Goal: Task Accomplishment & Management: Complete application form

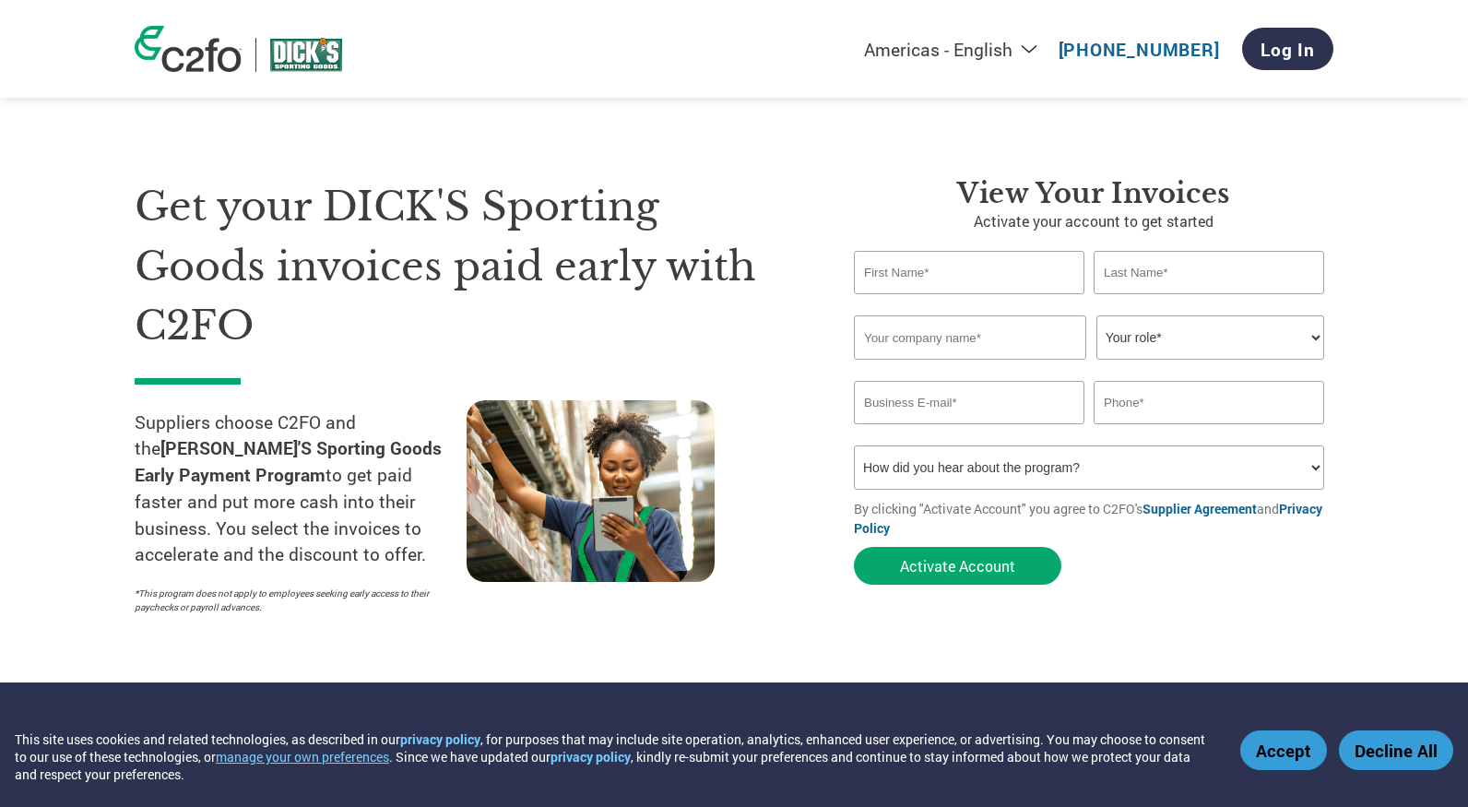
type input "[PERSON_NAME][EMAIL_ADDRESS][DOMAIN_NAME]"
type input "9514033242"
click at [956, 277] on input "text" at bounding box center [969, 272] width 231 height 43
type input "[PERSON_NAME]"
type input "Kadous"
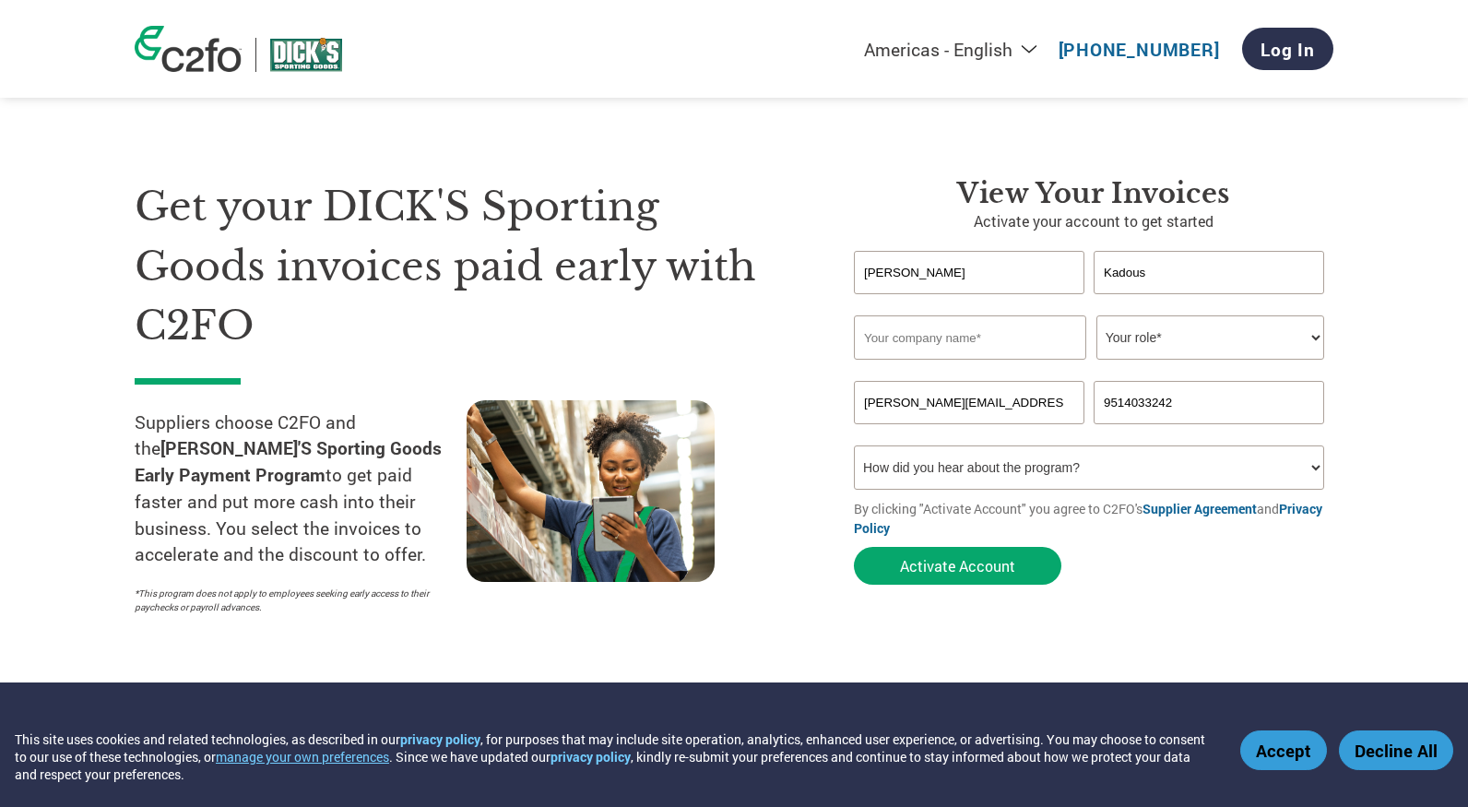
type input "4152908715"
click at [1047, 337] on input "text" at bounding box center [970, 337] width 232 height 44
type input "Bad Birdie"
click at [1285, 345] on select "Your role* CFO Controller Credit Manager Finance Director Treasurer CEO Preside…" at bounding box center [1210, 337] width 228 height 44
select select "PRESIDENT"
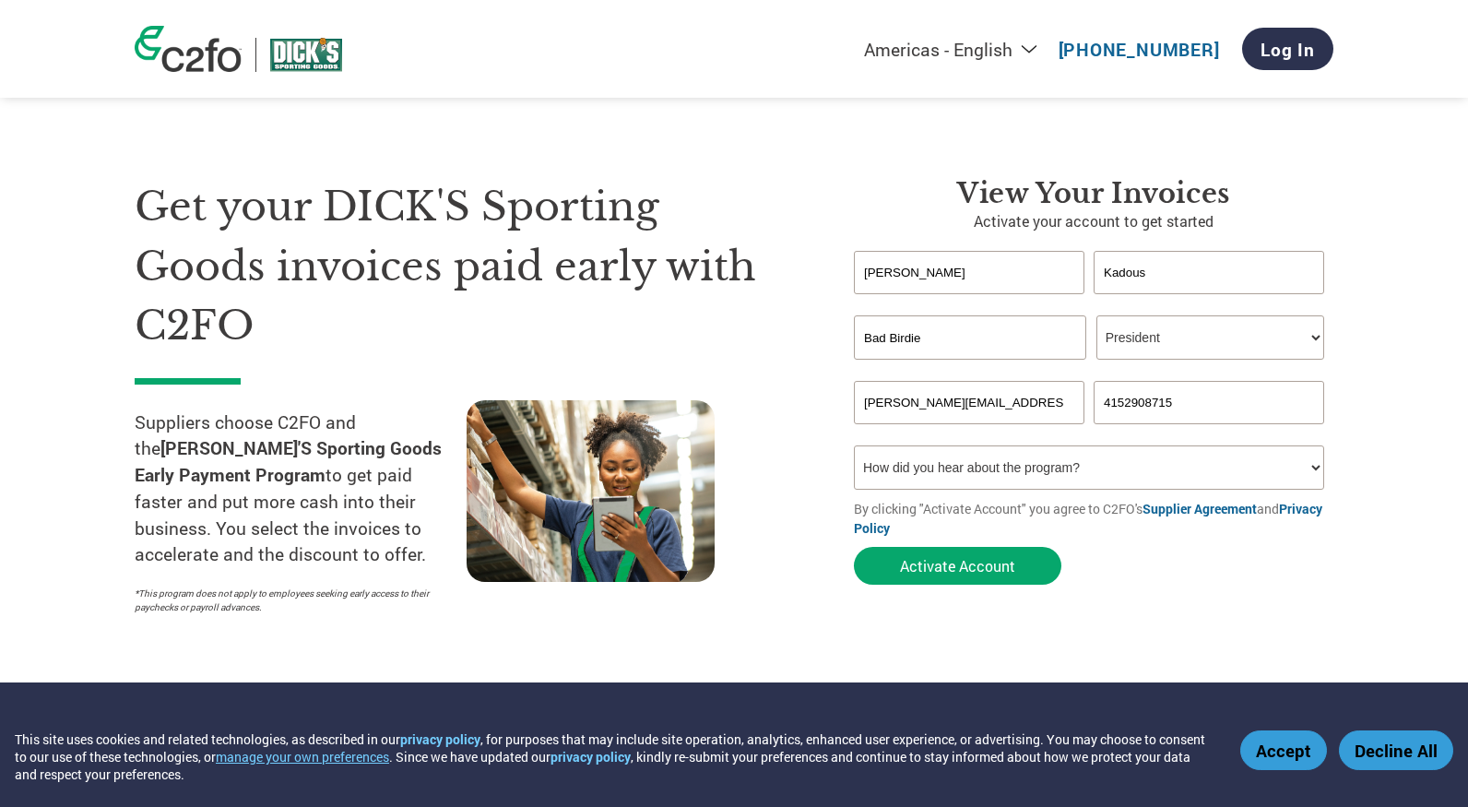
click at [1111, 548] on form "Michael Kadous Invalid first name or first name is too long Invalid last name o…" at bounding box center [1093, 422] width 479 height 343
click at [1069, 486] on select "How did you hear about the program? Received a letter Email Social Media Online…" at bounding box center [1089, 467] width 470 height 44
select select "Other"
click at [1266, 111] on div "Get your DICK'S Sporting Goods invoices paid early with C2FO Suppliers choose C…" at bounding box center [734, 363] width 1199 height 520
click at [1302, 45] on link "Log In" at bounding box center [1287, 49] width 91 height 42
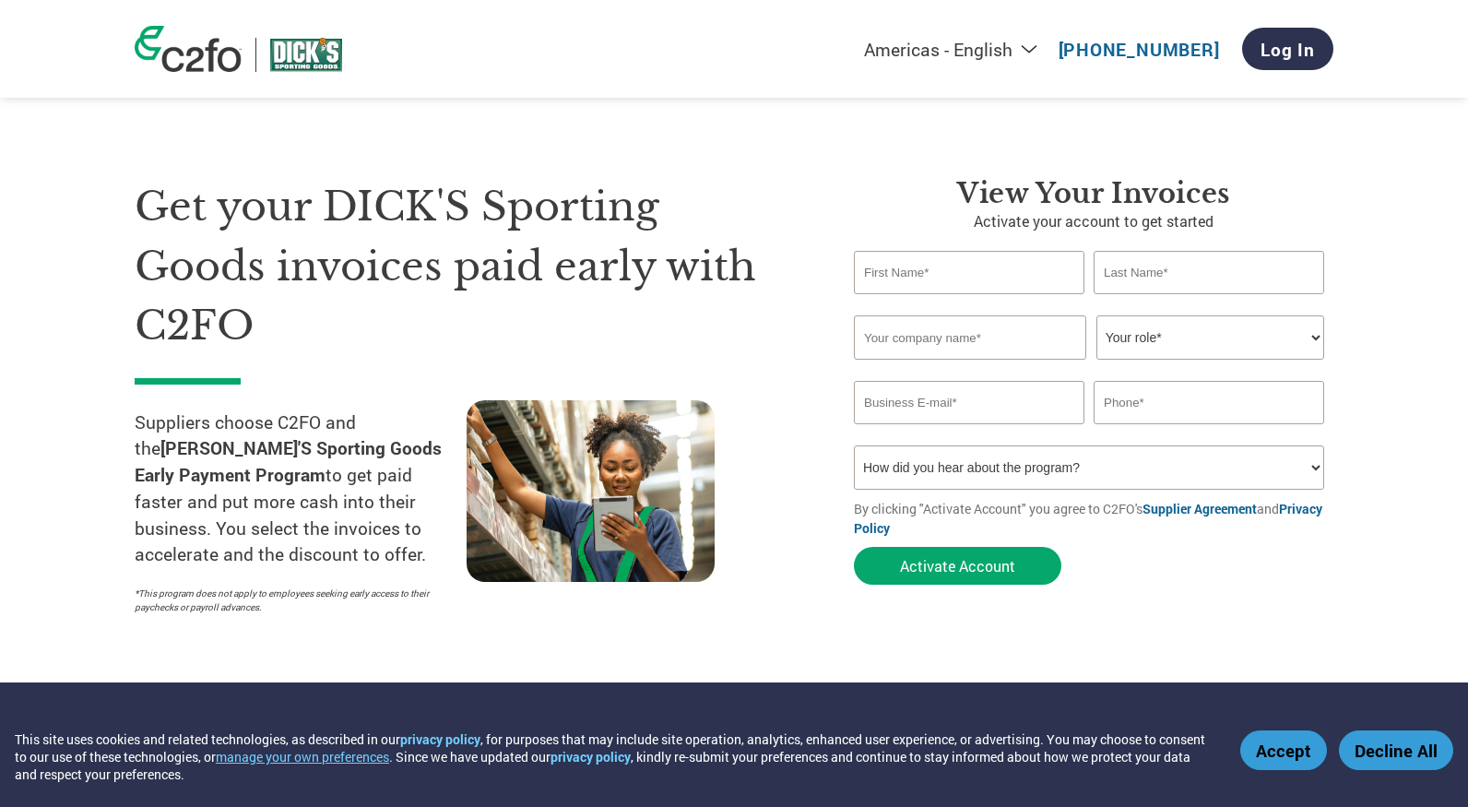
type input "[PERSON_NAME][EMAIL_ADDRESS][DOMAIN_NAME]"
type input "9514033242"
click at [934, 260] on input "text" at bounding box center [969, 272] width 231 height 43
type input "[PERSON_NAME]"
type input "Kadous"
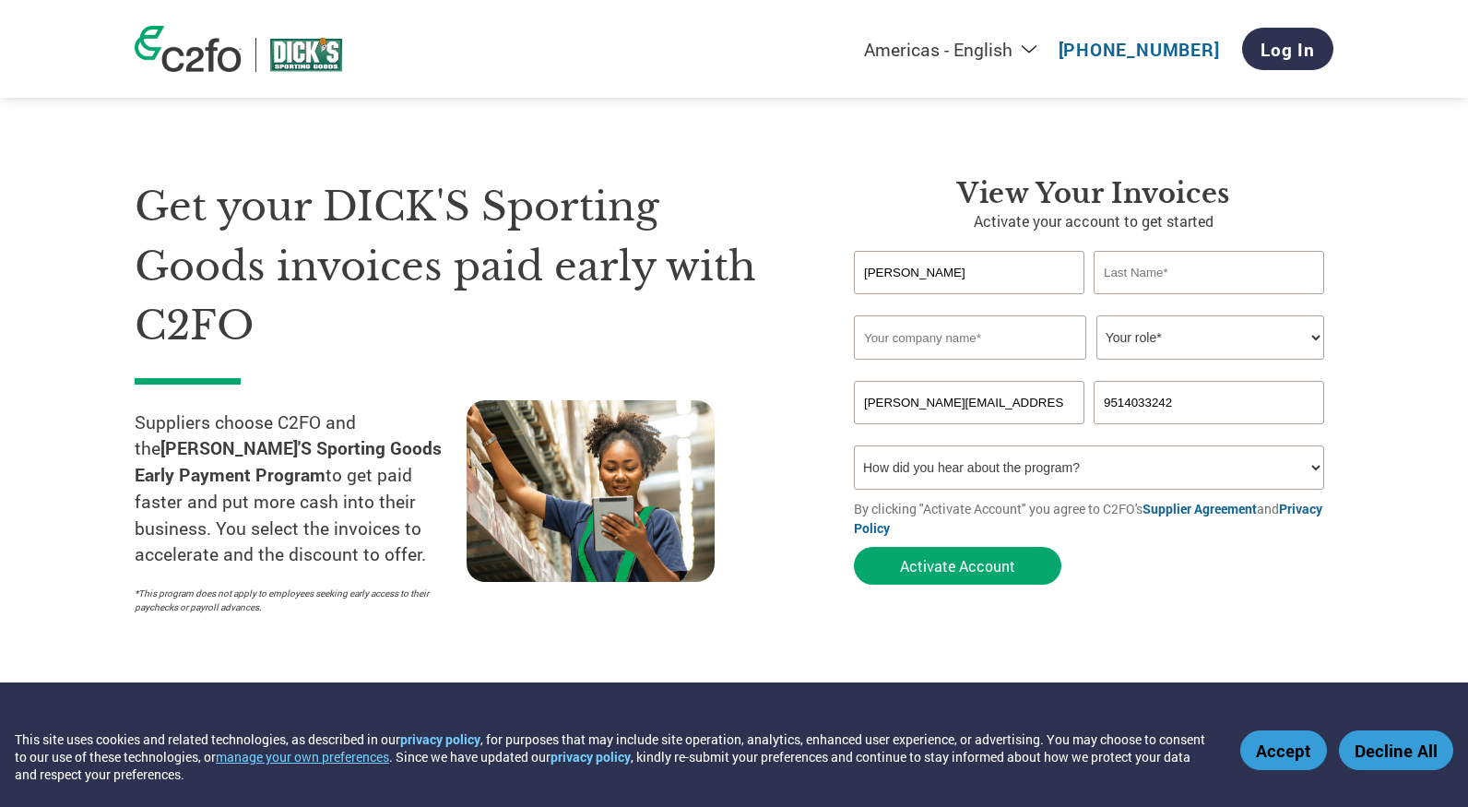
type input "4152908715"
click at [970, 336] on input "text" at bounding box center [970, 337] width 232 height 44
type input "Bad Birdie"
click at [1182, 349] on select "Your role* CFO Controller Credit Manager Finance Director Treasurer CEO Preside…" at bounding box center [1210, 337] width 228 height 44
select select "PRESIDENT"
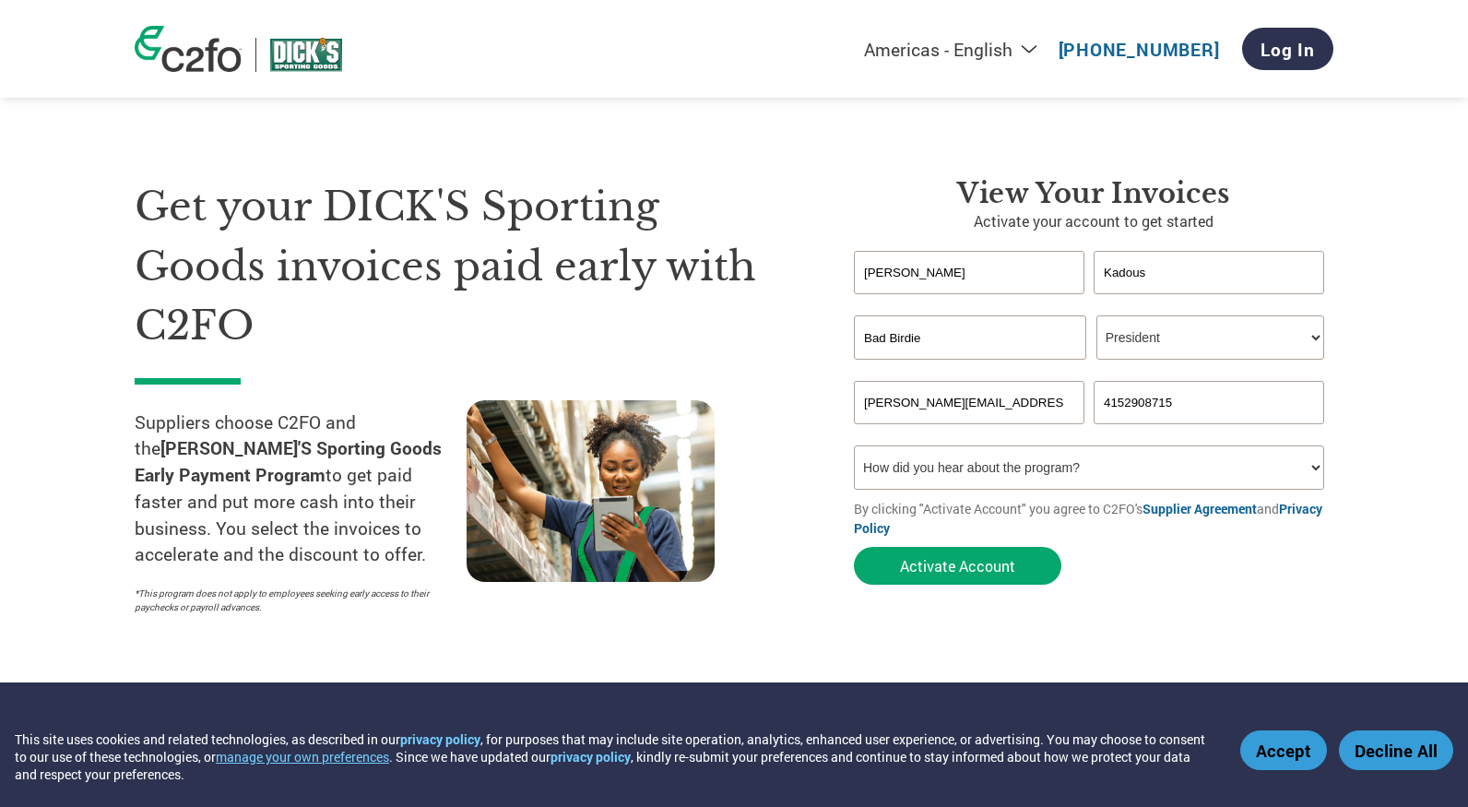
click at [1101, 471] on select "How did you hear about the program? Received a letter Email Social Media Online…" at bounding box center [1089, 467] width 470 height 44
select select "Family/Friend/Acquaintance"
click at [976, 567] on button "Activate Account" at bounding box center [957, 566] width 207 height 38
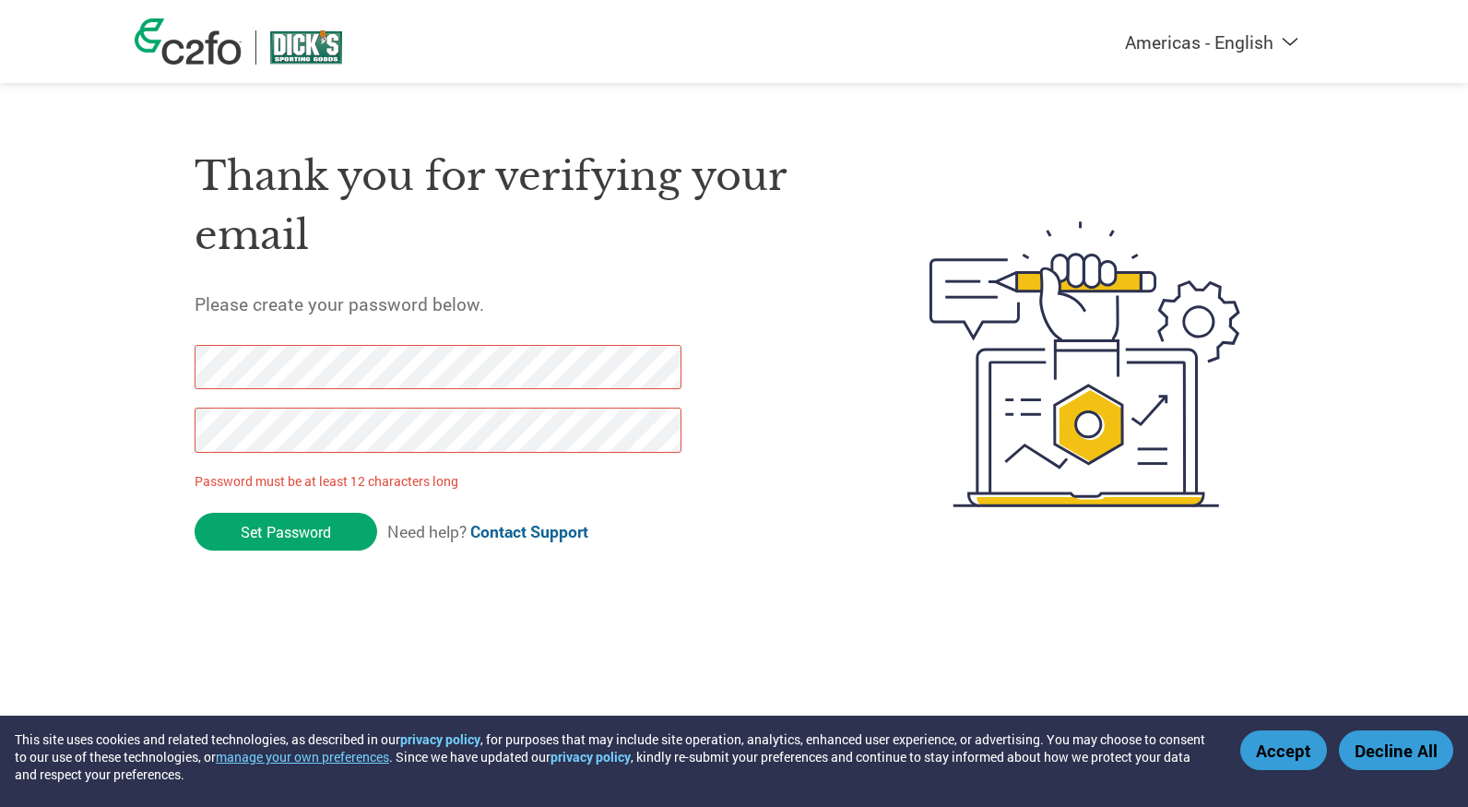
click at [131, 359] on div "Americas - English Américas - Español Américas - Português Amériques - Français…" at bounding box center [734, 290] width 1468 height 581
click at [119, 363] on div "Americas - English Américas - Español Américas - Português Amériques - Français…" at bounding box center [734, 290] width 1468 height 581
click at [39, 403] on div "Americas - English Américas - Español Américas - Português Amériques - Français…" at bounding box center [734, 290] width 1468 height 581
click at [443, 219] on h1 "Thank you for verifying your email" at bounding box center [518, 206] width 647 height 119
drag, startPoint x: 295, startPoint y: 535, endPoint x: 128, endPoint y: 362, distance: 240.0
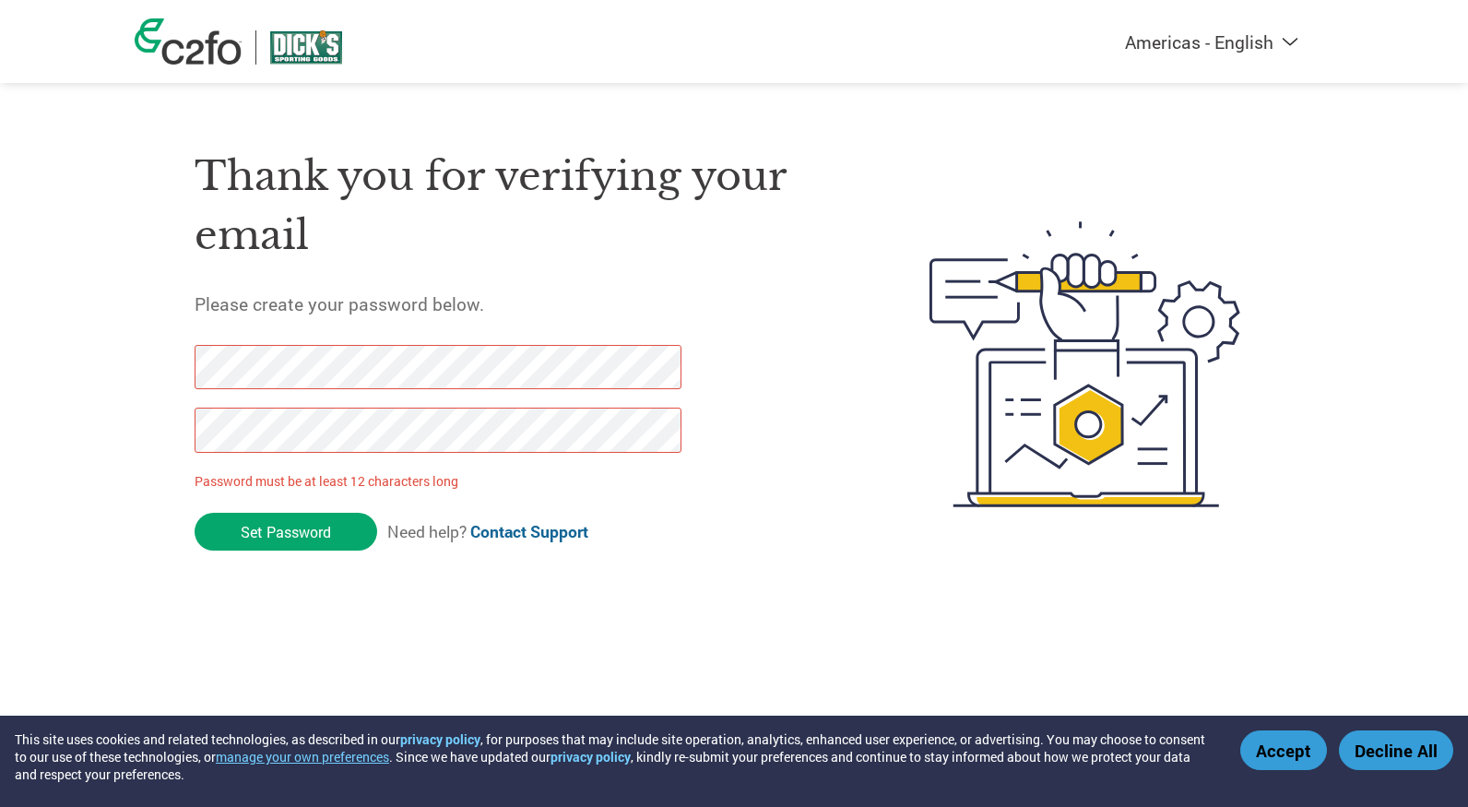
click at [128, 362] on div "Americas - English Américas - Español Américas - Português Amériques - Français…" at bounding box center [734, 290] width 1468 height 581
click at [262, 530] on input "Set Password" at bounding box center [286, 532] width 183 height 38
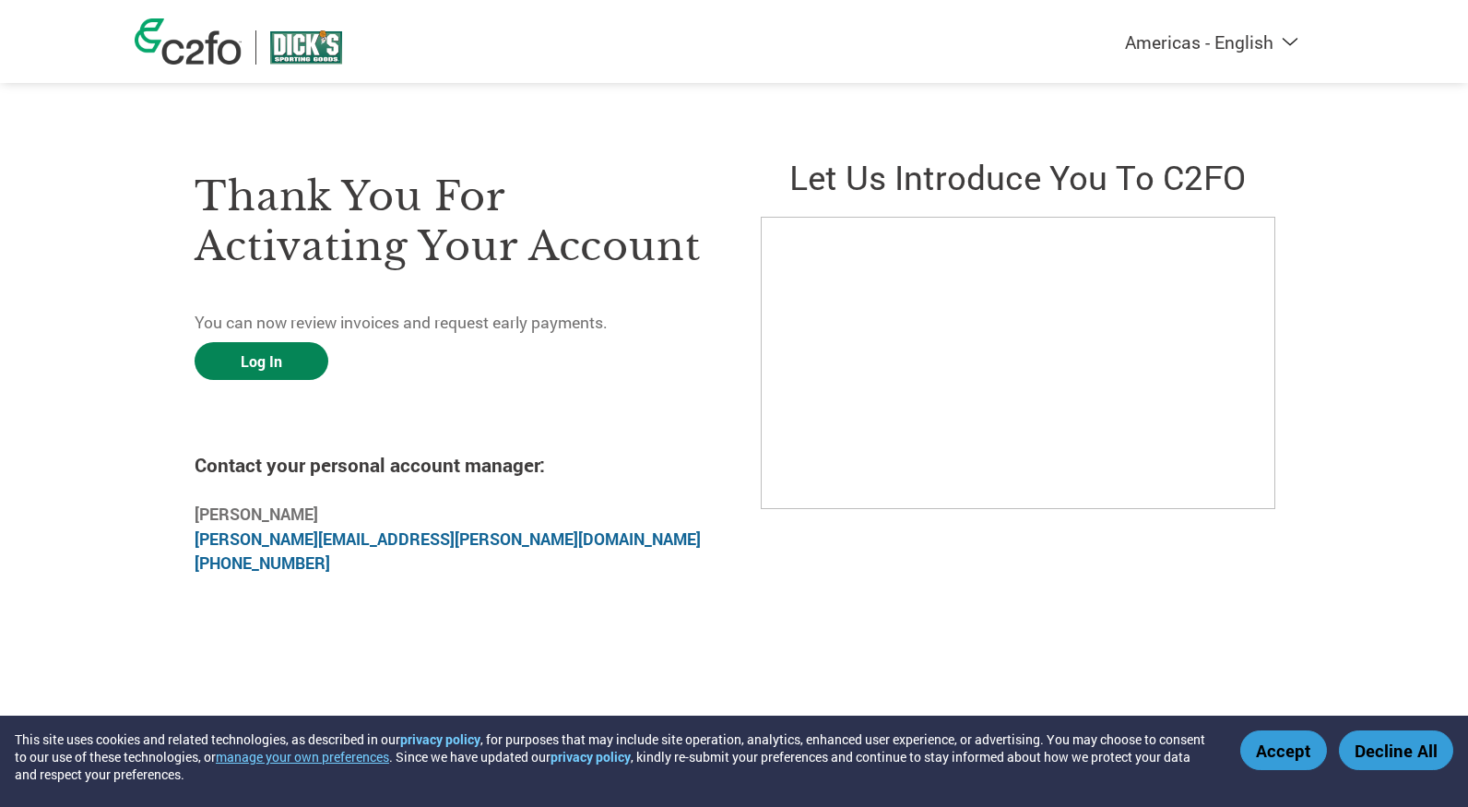
click at [285, 364] on link "Log In" at bounding box center [262, 361] width 134 height 38
